Goal: Task Accomplishment & Management: Complete application form

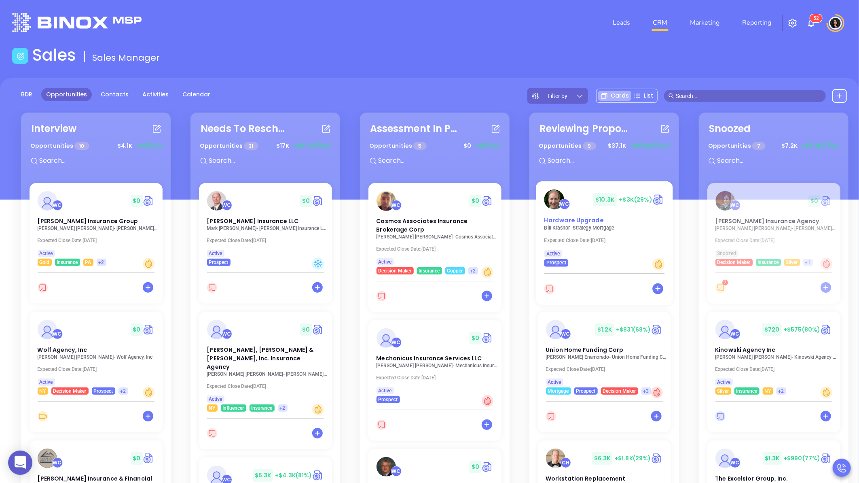
click at [581, 223] on span "Hardware Upgrade" at bounding box center [573, 220] width 59 height 8
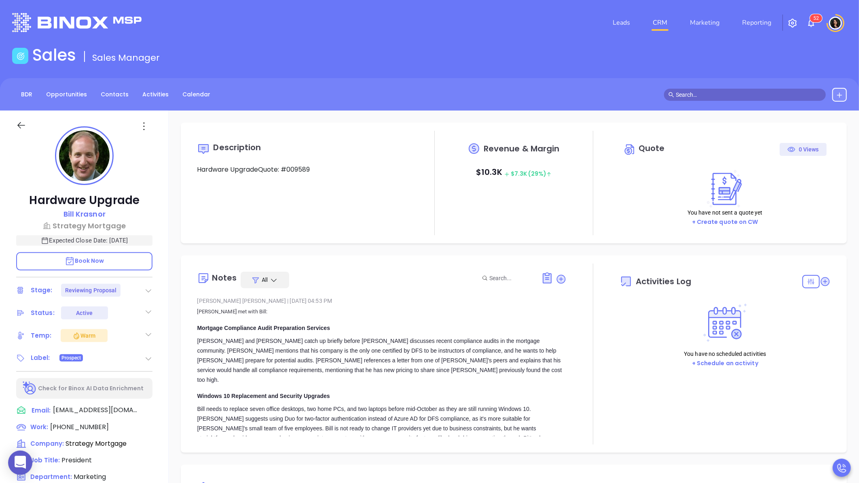
type input "[DATE]"
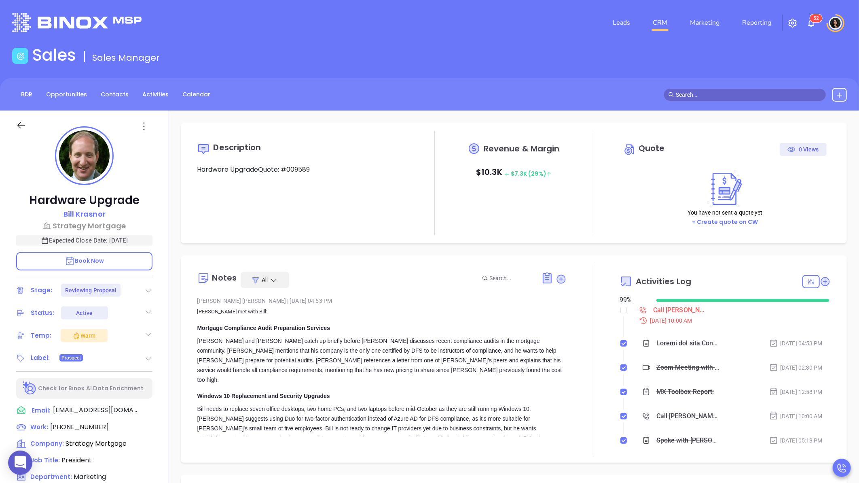
scroll to position [235, 0]
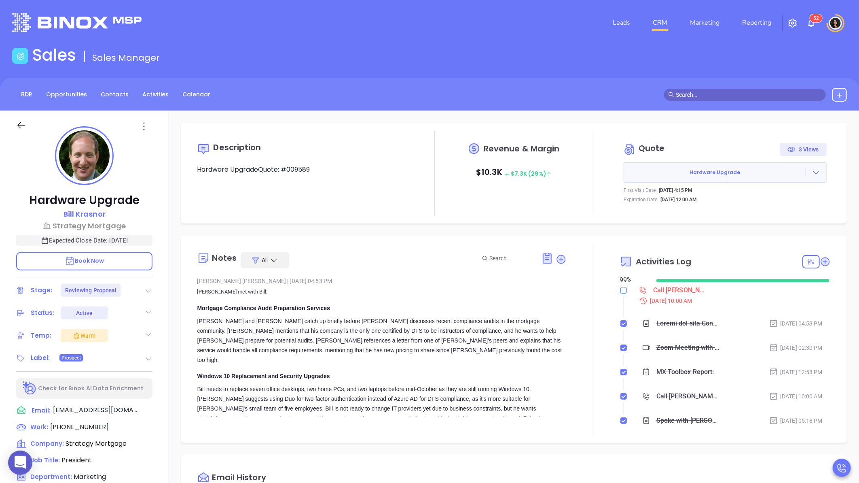
click at [621, 289] on input "checkbox" at bounding box center [624, 290] width 6 height 6
checkbox input "true"
type input "[PERSON_NAME]"
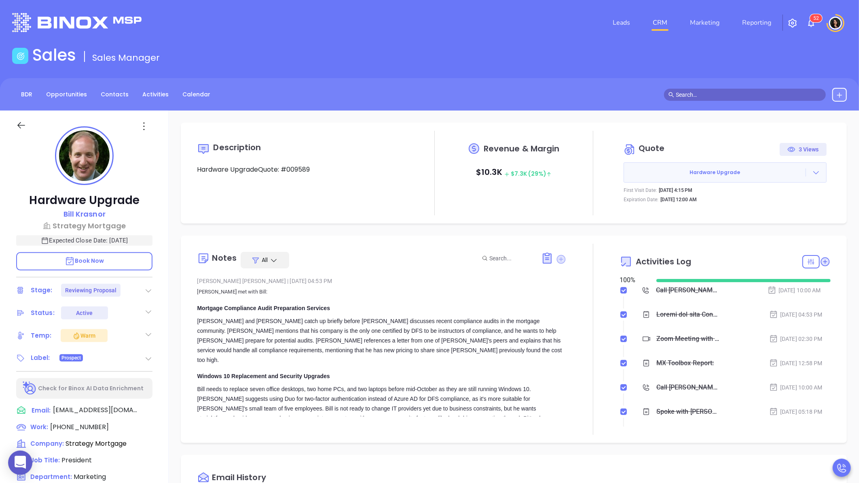
click at [557, 258] on icon at bounding box center [561, 258] width 9 height 9
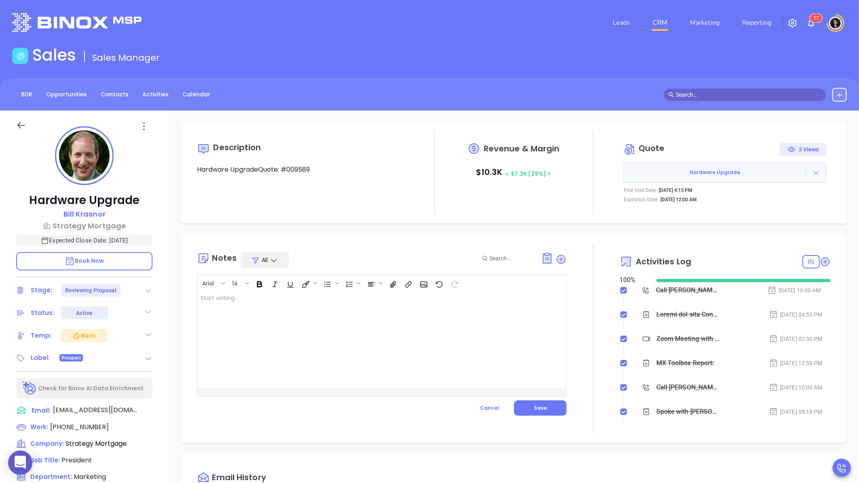
click at [343, 329] on div at bounding box center [368, 339] width 343 height 97
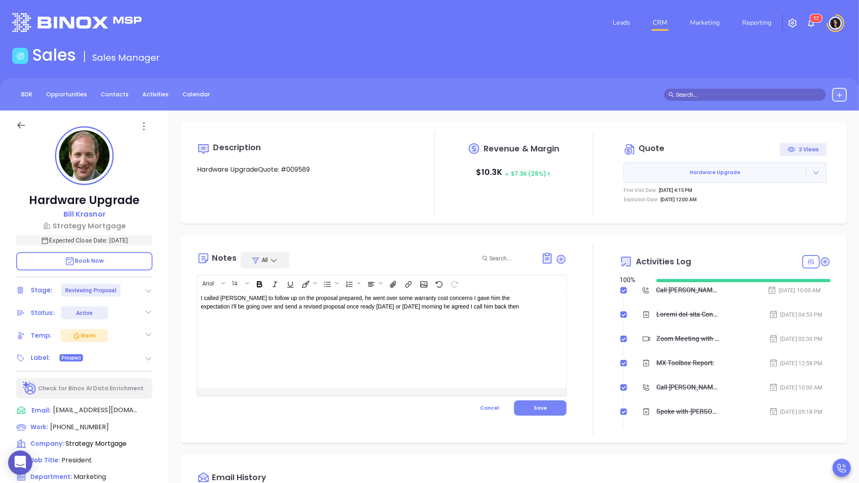
click at [537, 405] on span "Save" at bounding box center [540, 407] width 13 height 7
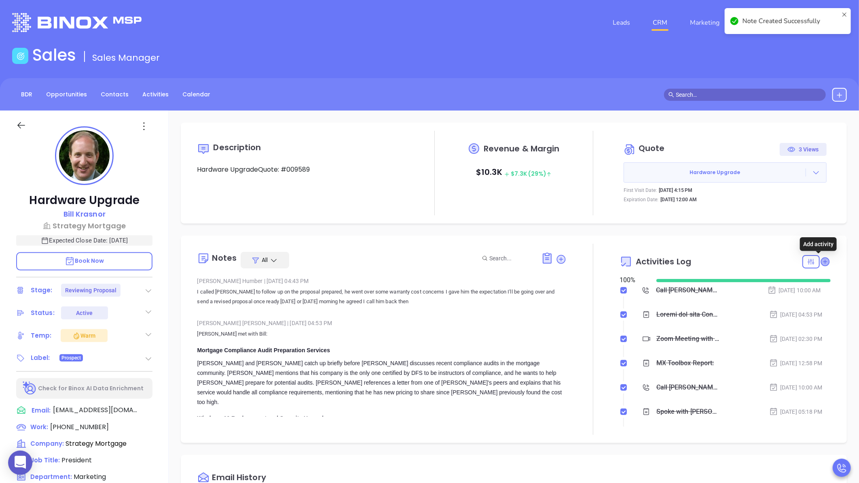
click at [821, 261] on icon at bounding box center [825, 261] width 8 height 8
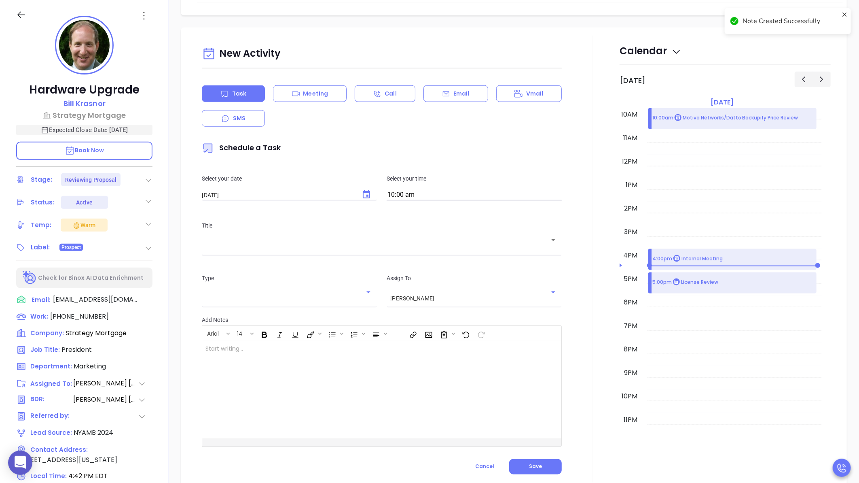
scroll to position [0, 0]
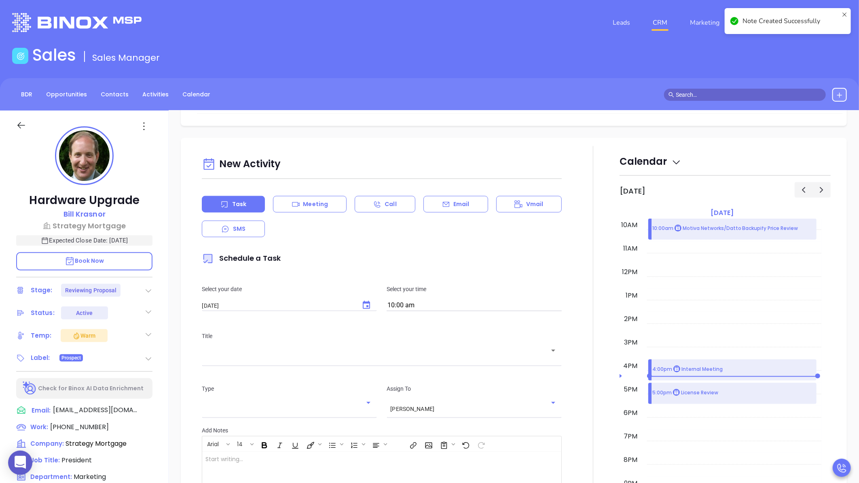
click at [357, 295] on button "Choose date, selected date is Aug 20, 2025" at bounding box center [366, 304] width 19 height 19
click at [278, 371] on button "21" at bounding box center [281, 373] width 15 height 15
type input "[DATE]"
click at [369, 339] on div "Title ​" at bounding box center [382, 347] width 370 height 53
click at [364, 352] on input "text" at bounding box center [376, 356] width 341 height 8
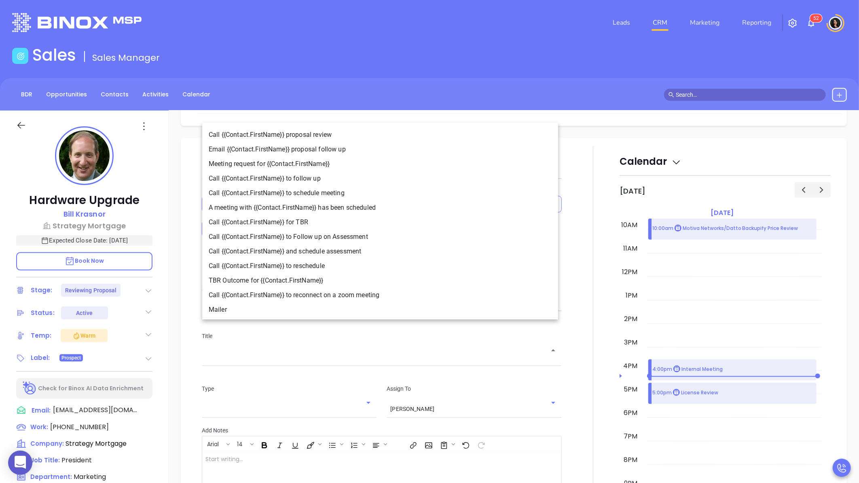
click at [281, 183] on li "Call {{Contact.FirstName}} to follow up" at bounding box center [380, 179] width 356 height 15
type input "Call [PERSON_NAME] to follow up"
type input "Call"
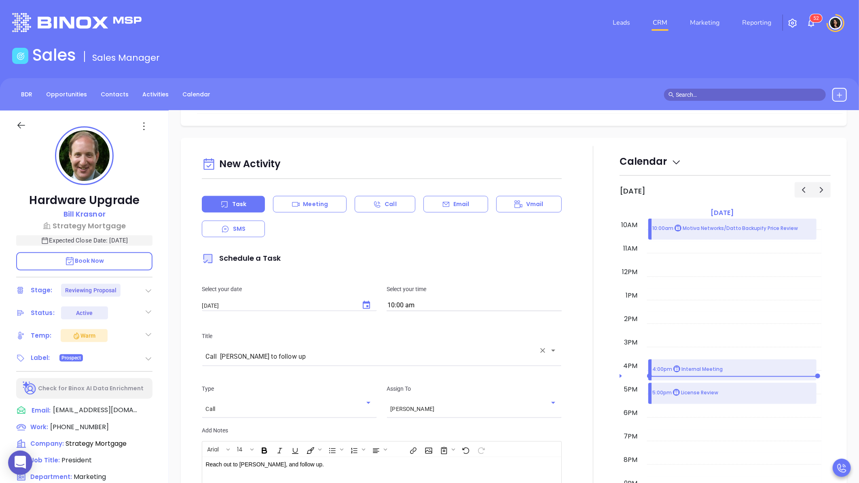
scroll to position [644, 0]
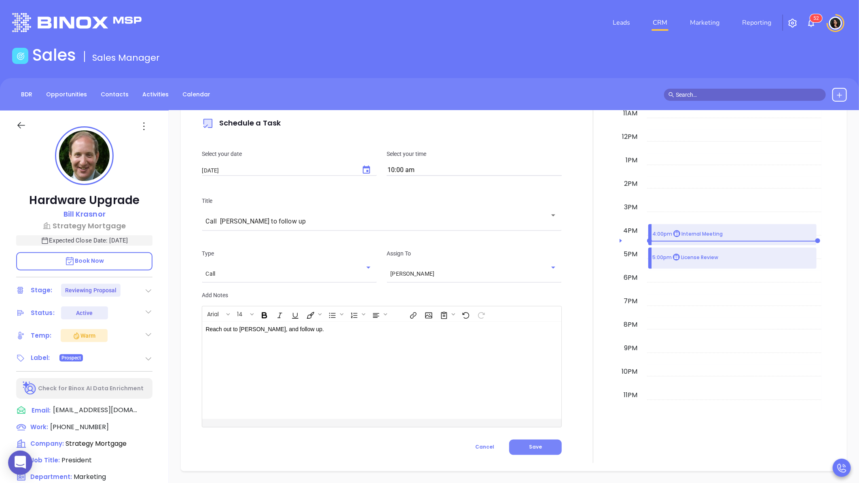
click at [534, 443] on span "Save" at bounding box center [535, 446] width 13 height 7
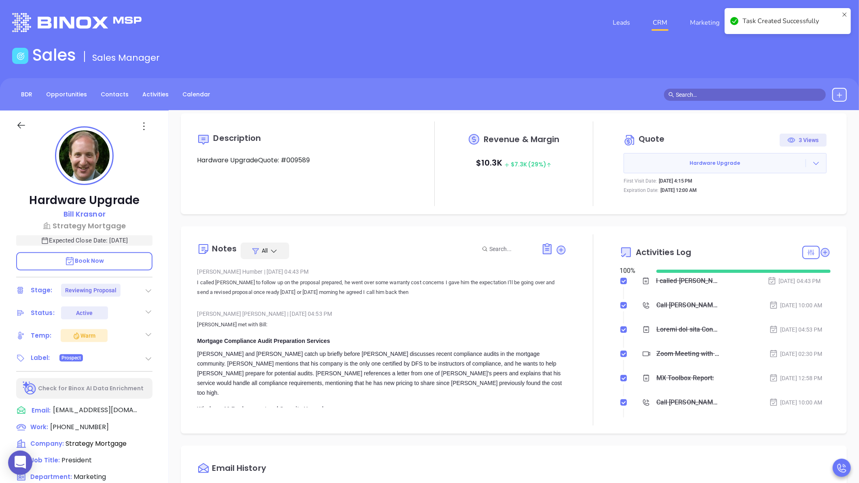
scroll to position [0, 0]
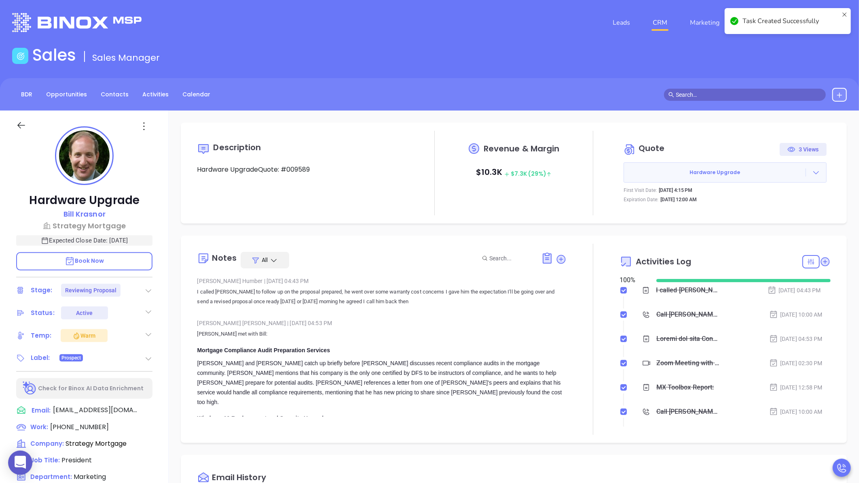
click at [653, 22] on link "CRM" at bounding box center [660, 23] width 21 height 16
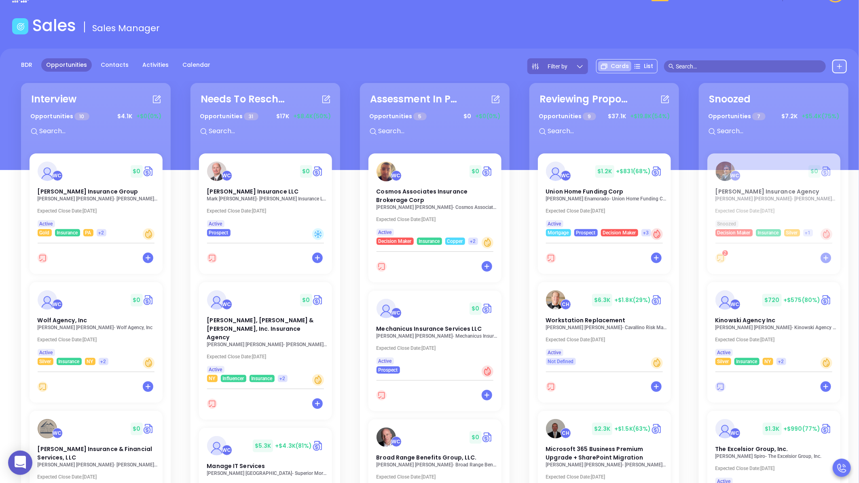
scroll to position [45, 0]
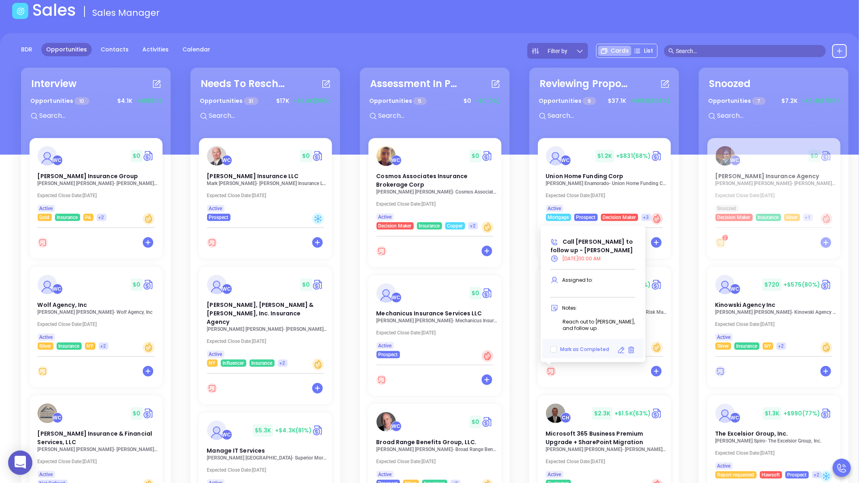
click at [621, 352] on icon at bounding box center [621, 350] width 8 height 8
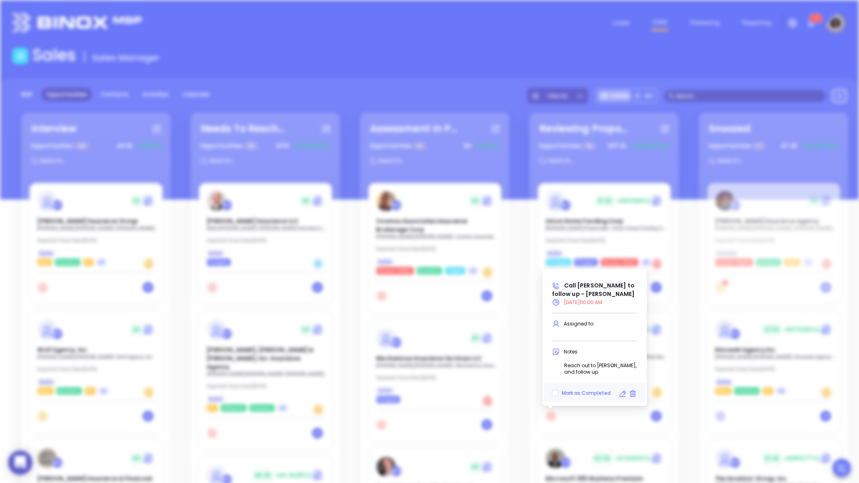
type input "[DATE]"
type input "Call [PERSON_NAME] to follow up - [PERSON_NAME]"
type input "Call"
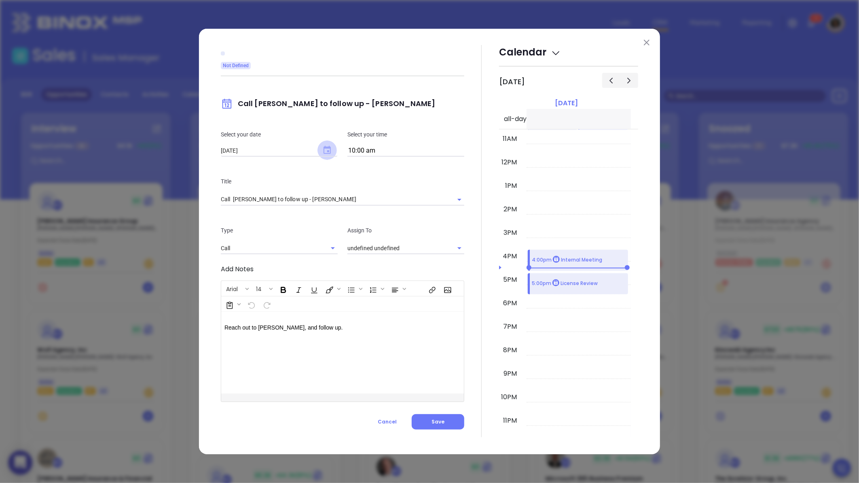
click at [326, 148] on icon "Choose date, selected date is Aug 19, 2025" at bounding box center [327, 150] width 7 height 8
click at [280, 244] on button "20" at bounding box center [286, 246] width 15 height 15
type input "[DATE]"
click at [200, 219] on div "Not Defined Call [PERSON_NAME] to follow up - [PERSON_NAME] Select your date [D…" at bounding box center [429, 241] width 461 height 425
click at [437, 420] on span "Save" at bounding box center [438, 421] width 13 height 7
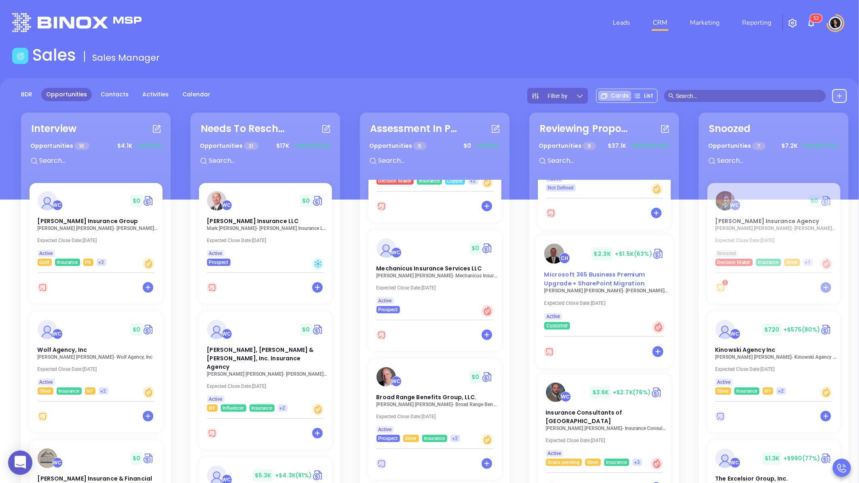
scroll to position [225, 0]
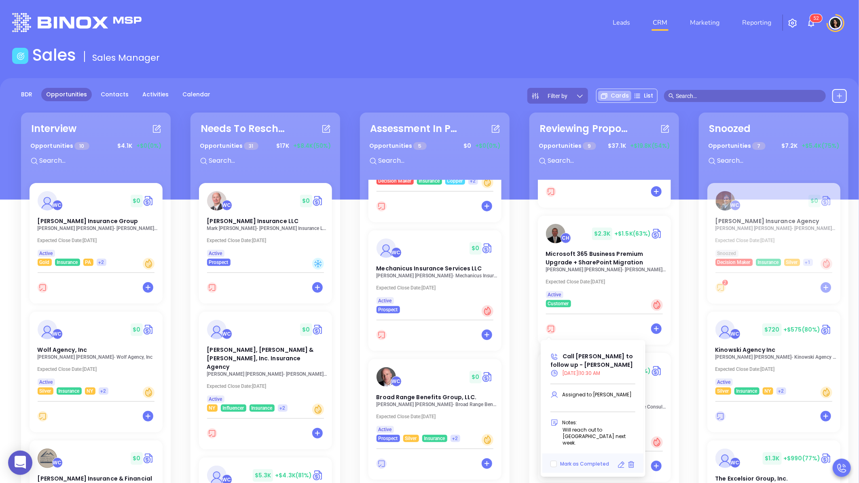
click at [621, 460] on icon at bounding box center [621, 464] width 8 height 8
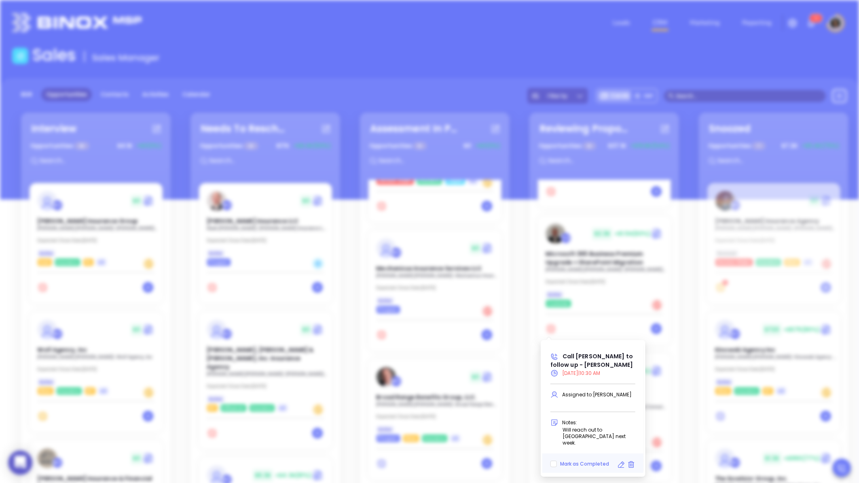
type input "[DATE]"
type input "Call [PERSON_NAME] to follow up - [PERSON_NAME]"
type input "Call"
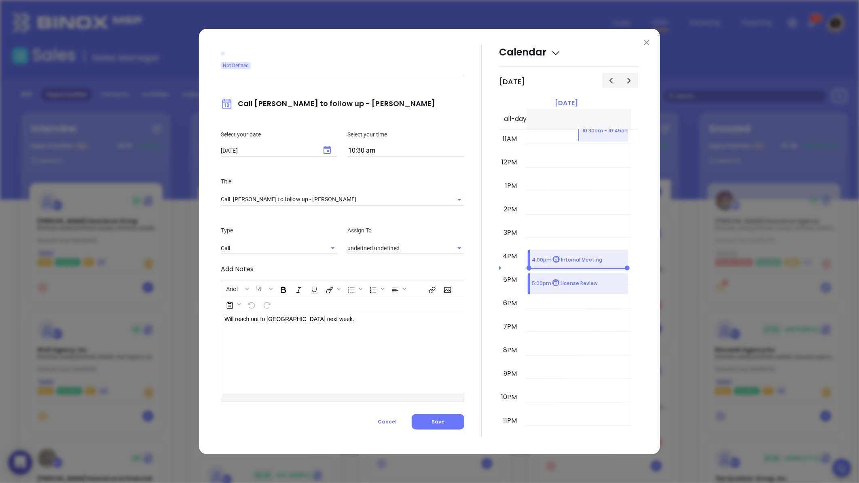
type input "[PERSON_NAME]"
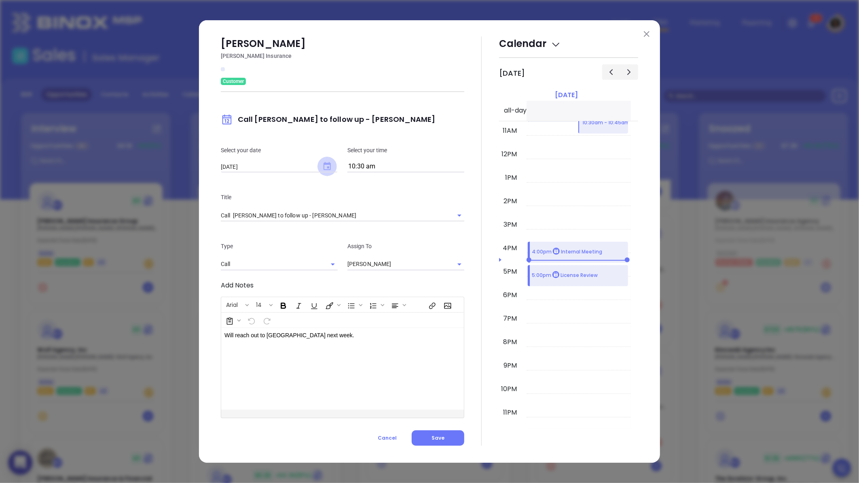
click at [328, 168] on icon "Choose date, selected date is Aug 19, 2025" at bounding box center [327, 166] width 7 height 8
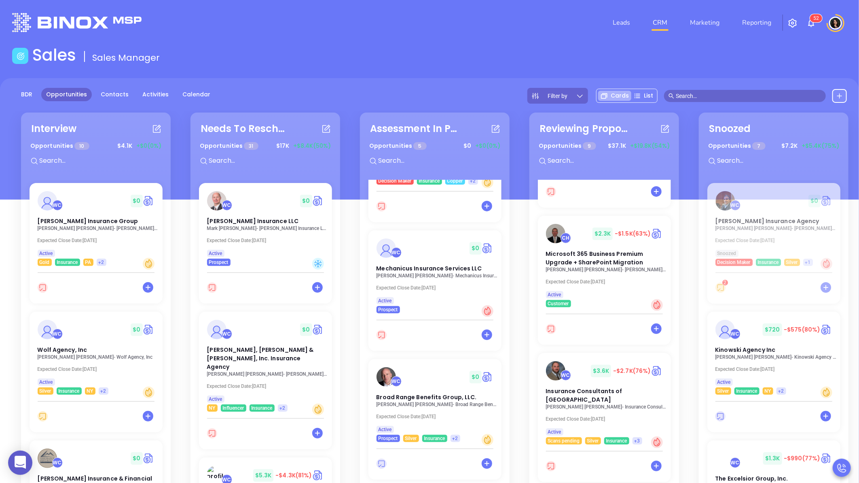
click at [288, 263] on div "Prospect" at bounding box center [265, 262] width 117 height 7
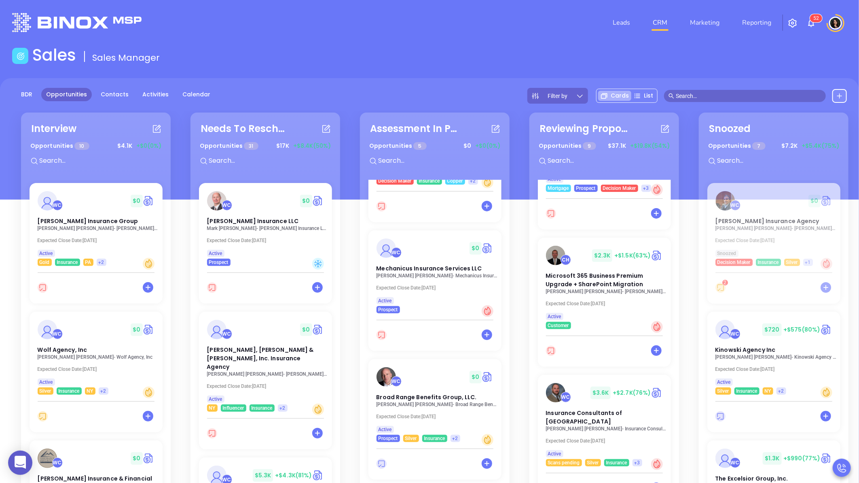
scroll to position [59, 0]
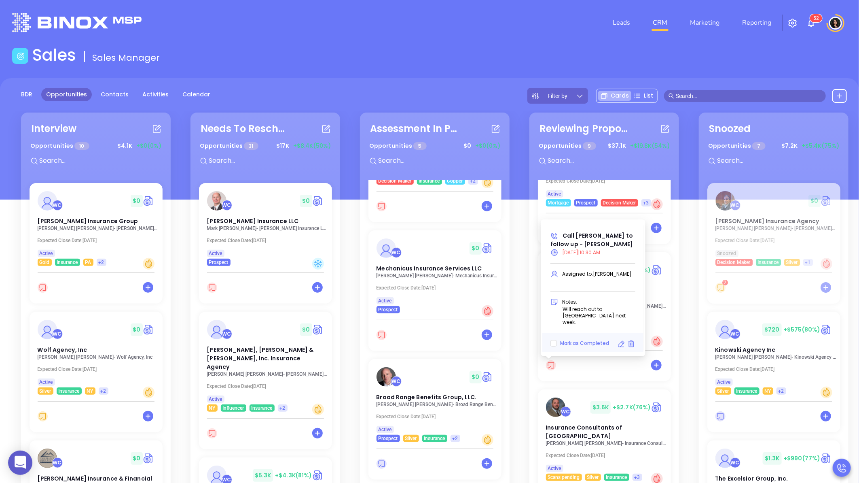
click at [619, 341] on icon at bounding box center [621, 344] width 8 height 8
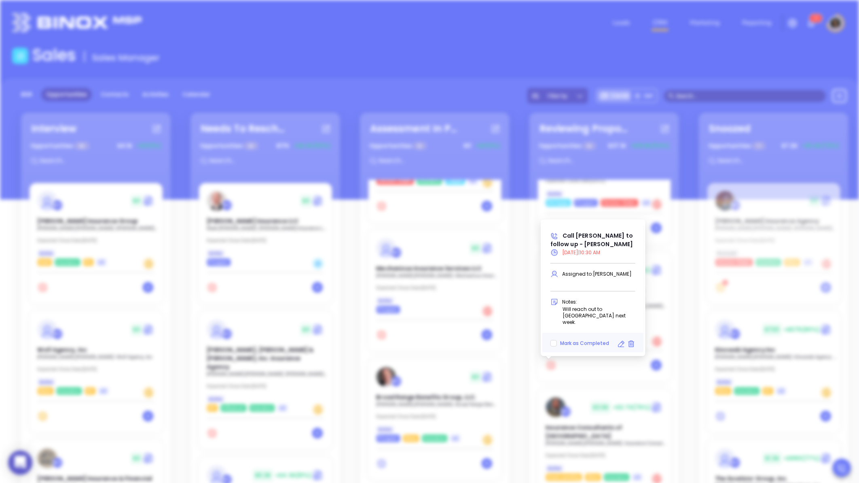
type input "[DATE]"
type input "Call [PERSON_NAME] to follow up - [PERSON_NAME]"
type input "Call"
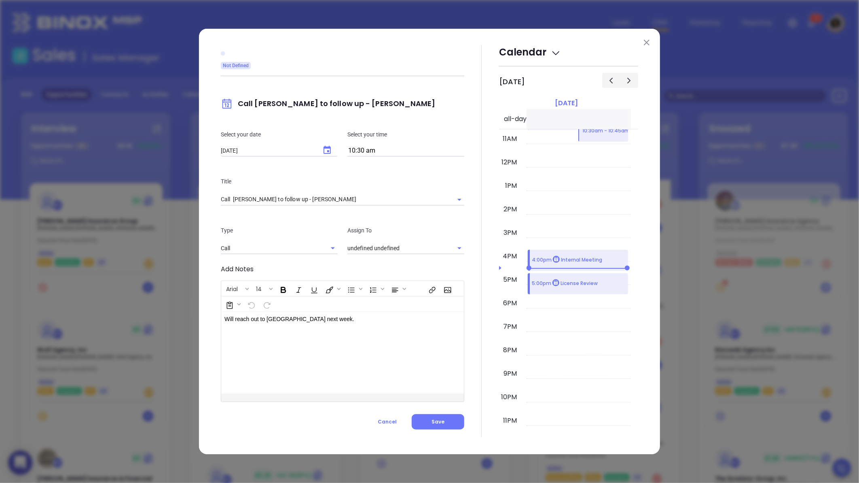
type input "[PERSON_NAME]"
click at [326, 154] on icon "Choose date, selected date is Aug 19, 2025" at bounding box center [327, 150] width 7 height 8
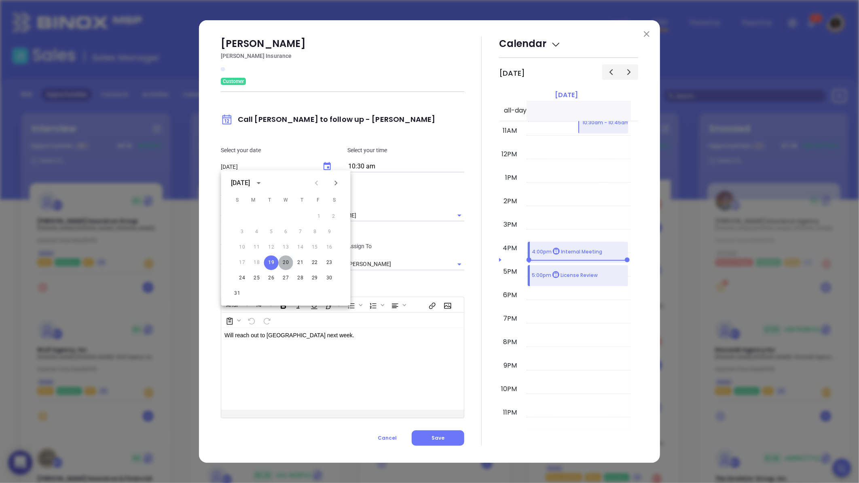
click at [284, 261] on button "20" at bounding box center [286, 262] width 15 height 15
type input "[DATE]"
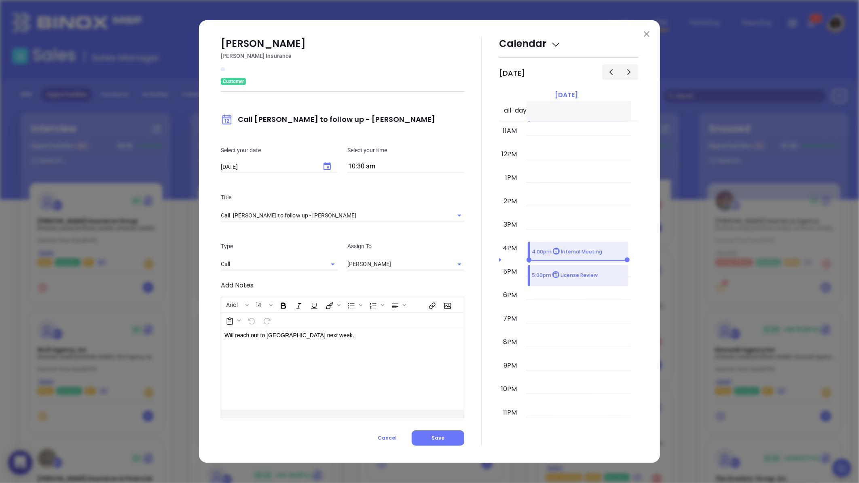
click at [474, 322] on div at bounding box center [481, 240] width 35 height 409
click at [426, 440] on button "Save" at bounding box center [438, 437] width 53 height 15
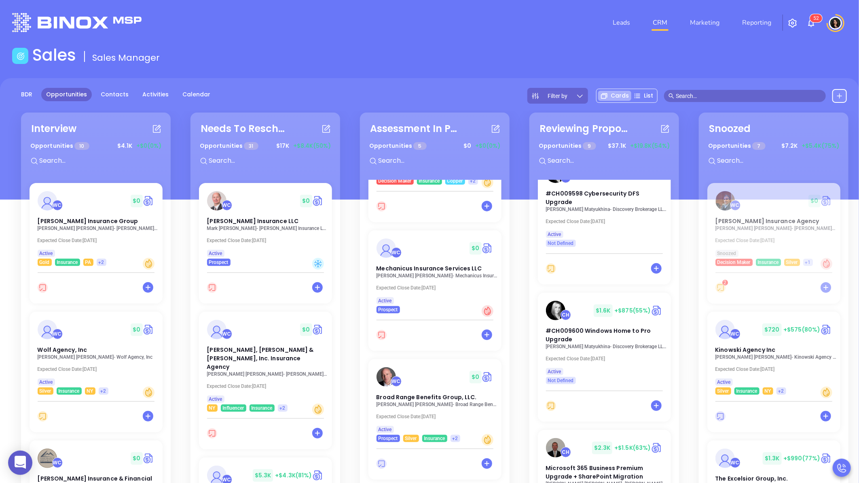
scroll to position [582, 0]
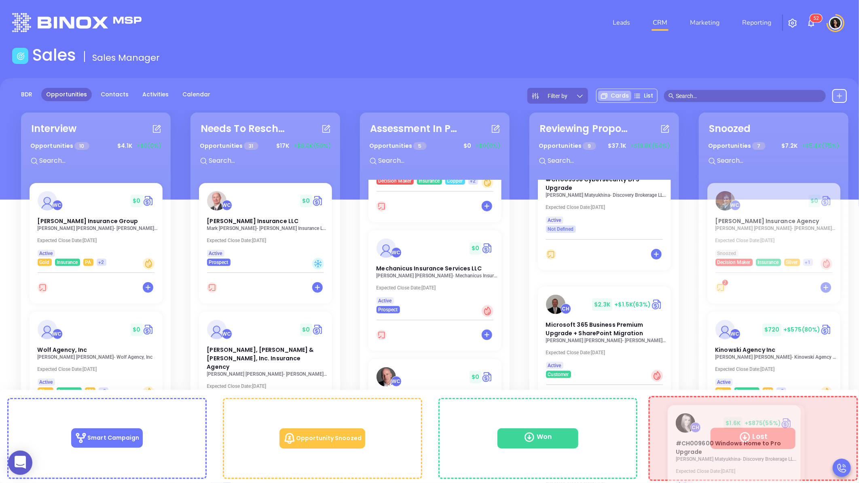
drag, startPoint x: 576, startPoint y: 267, endPoint x: 706, endPoint y: 422, distance: 202.4
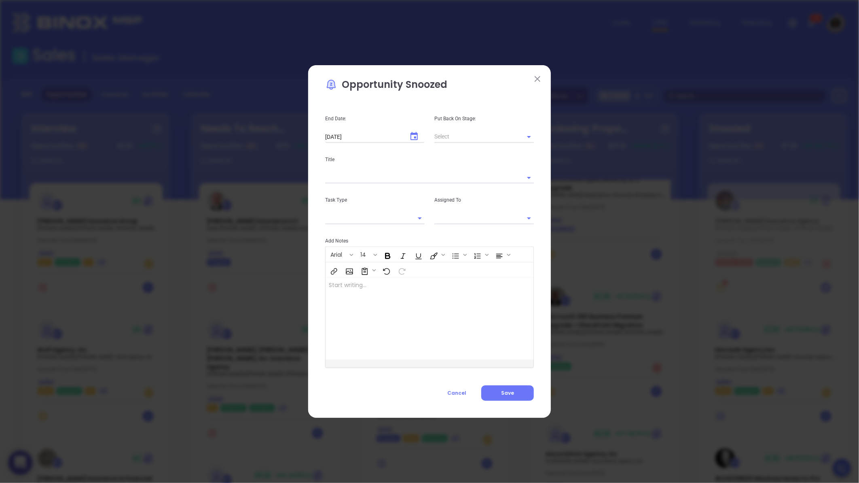
type input "[PERSON_NAME]"
click at [466, 390] on span "Cancel" at bounding box center [456, 392] width 19 height 7
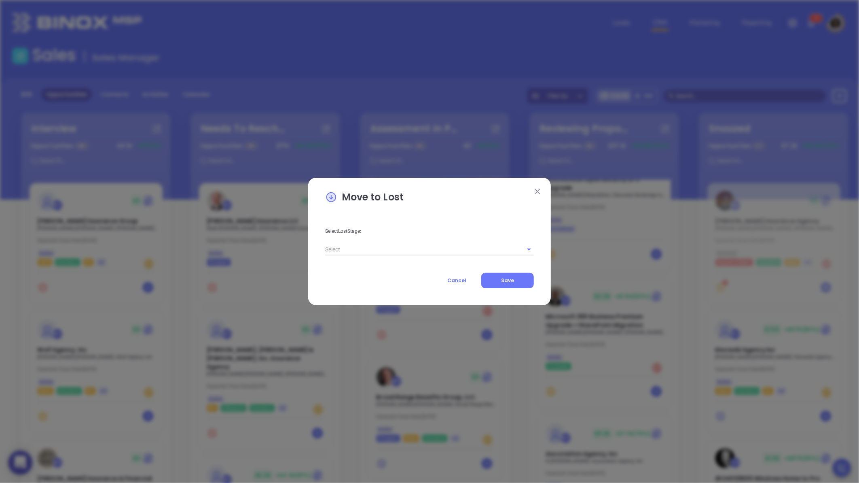
click at [431, 256] on div "Select Lost Stage: Cancel Save" at bounding box center [429, 251] width 209 height 74
click at [420, 247] on input "text" at bounding box center [418, 249] width 186 height 12
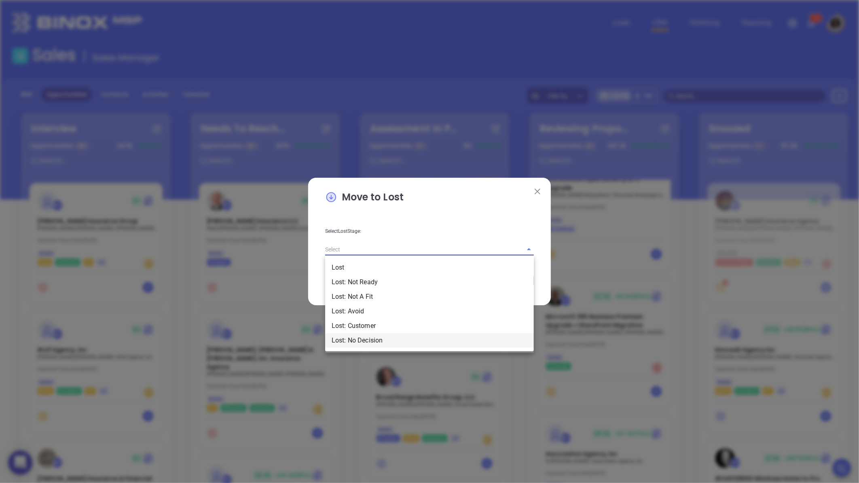
click at [371, 338] on li "Lost: No Decision" at bounding box center [429, 340] width 209 height 15
type input "Lost: No Decision"
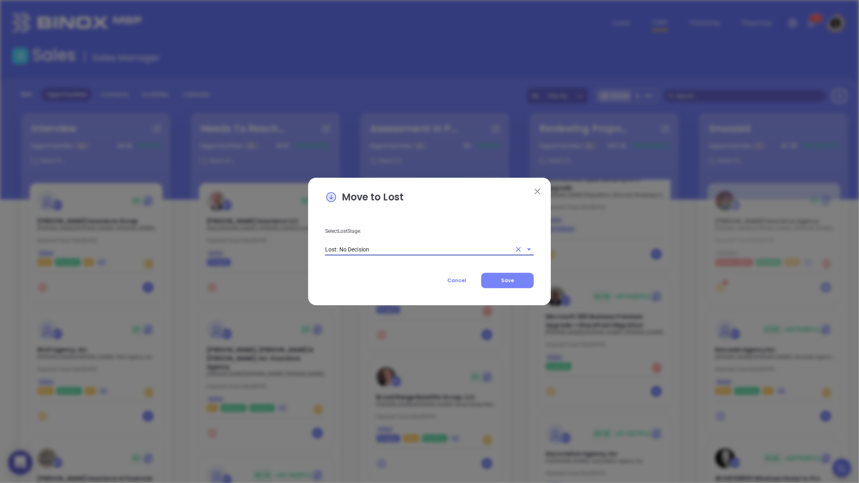
click at [512, 280] on span "Save" at bounding box center [507, 280] width 13 height 7
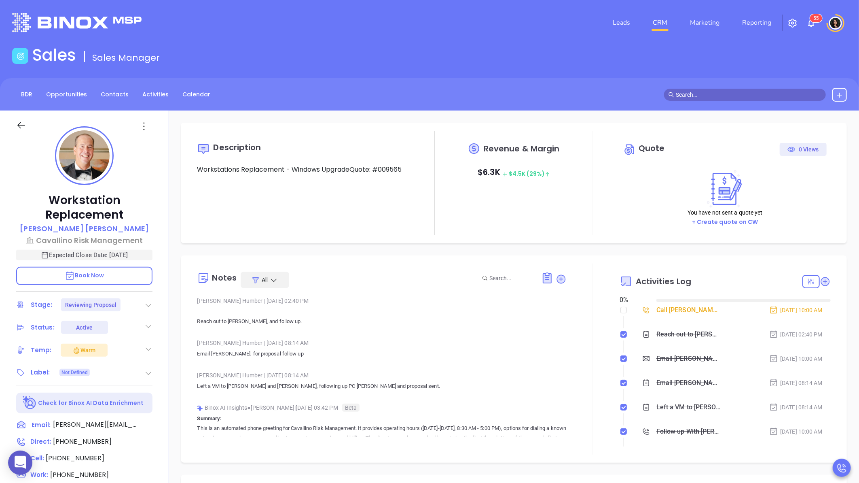
type input "[DATE]"
type input "[PERSON_NAME]"
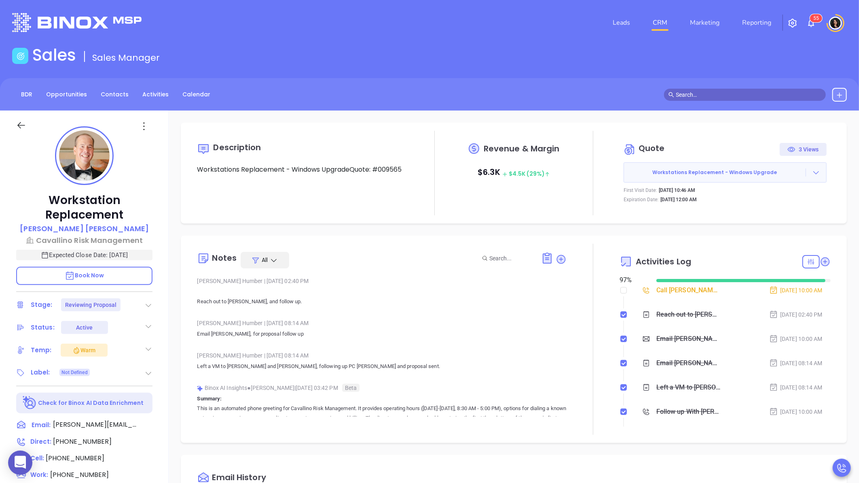
scroll to position [235, 0]
